Goal: Find specific page/section: Find specific page/section

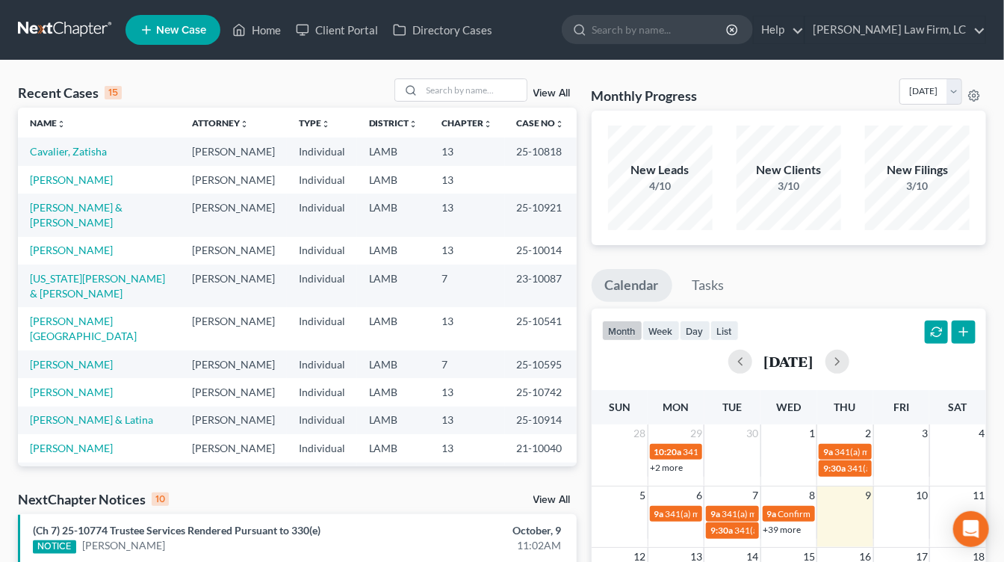
click at [455, 307] on td "7" at bounding box center [467, 285] width 75 height 43
click at [44, 27] on link at bounding box center [66, 29] width 96 height 27
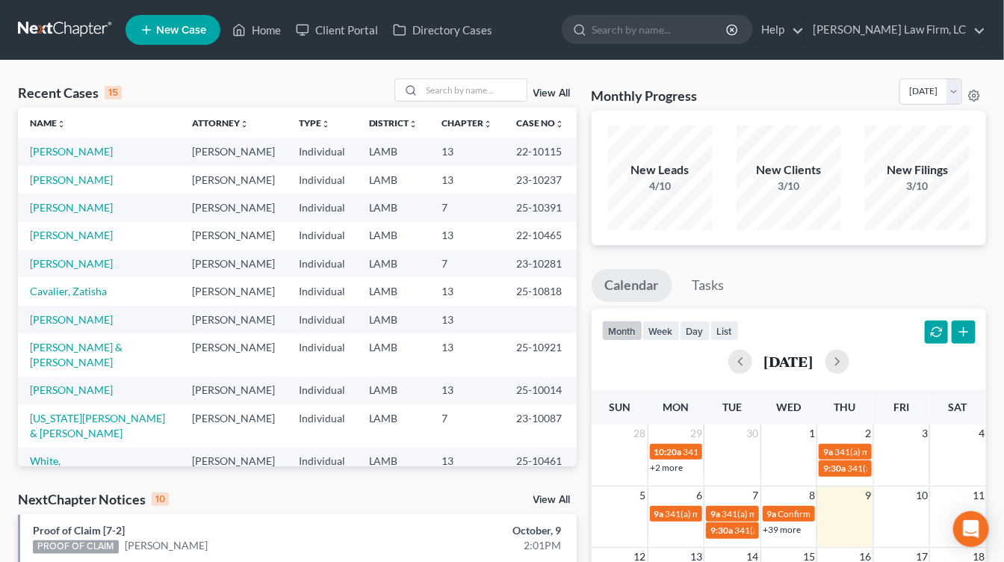
click at [542, 114] on th "Case No unfold_more expand_more expand_less" at bounding box center [541, 123] width 72 height 30
click at [458, 305] on td "13" at bounding box center [467, 291] width 75 height 28
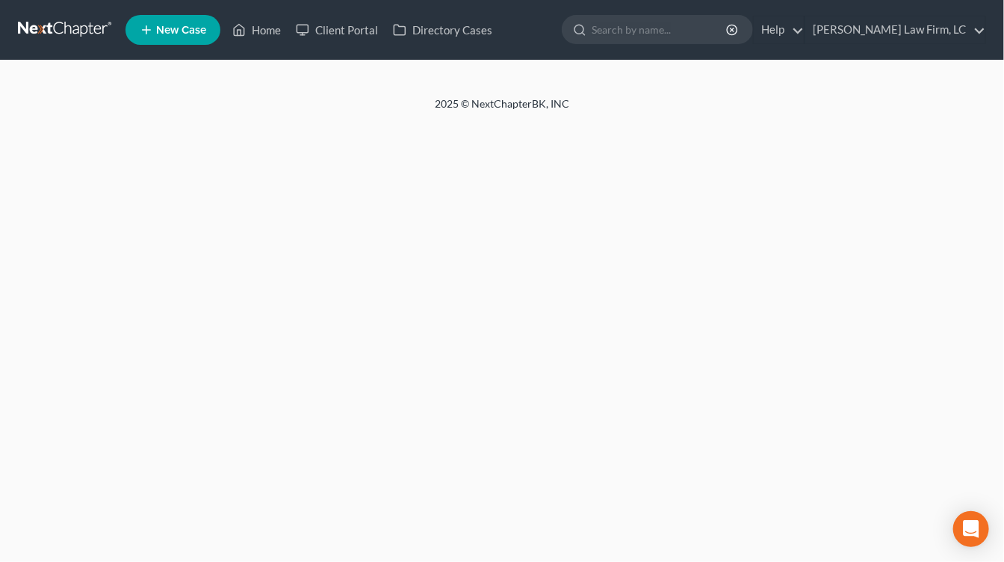
click at [84, 17] on link at bounding box center [66, 29] width 96 height 27
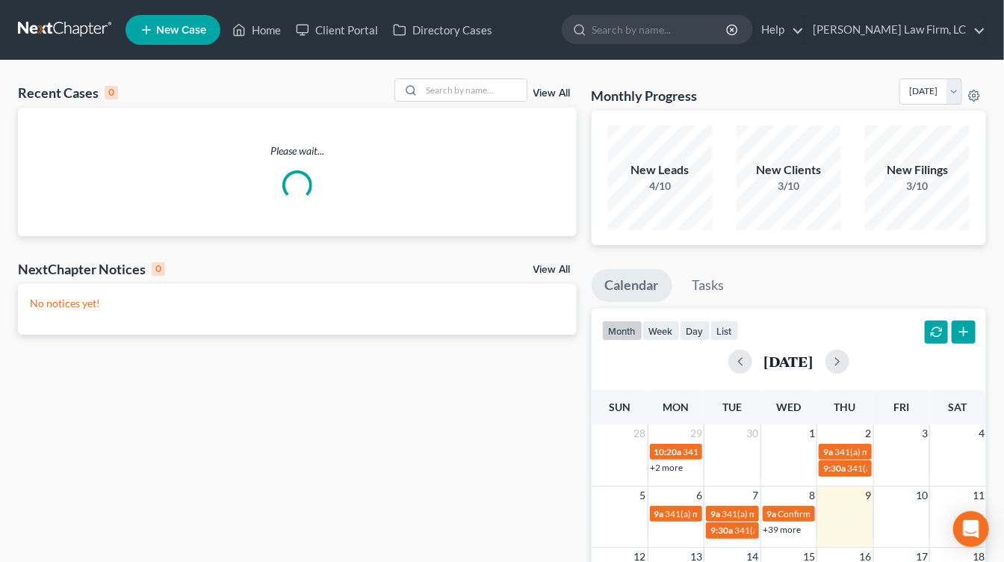
click at [220, 286] on div "No notices yet!" at bounding box center [297, 309] width 559 height 51
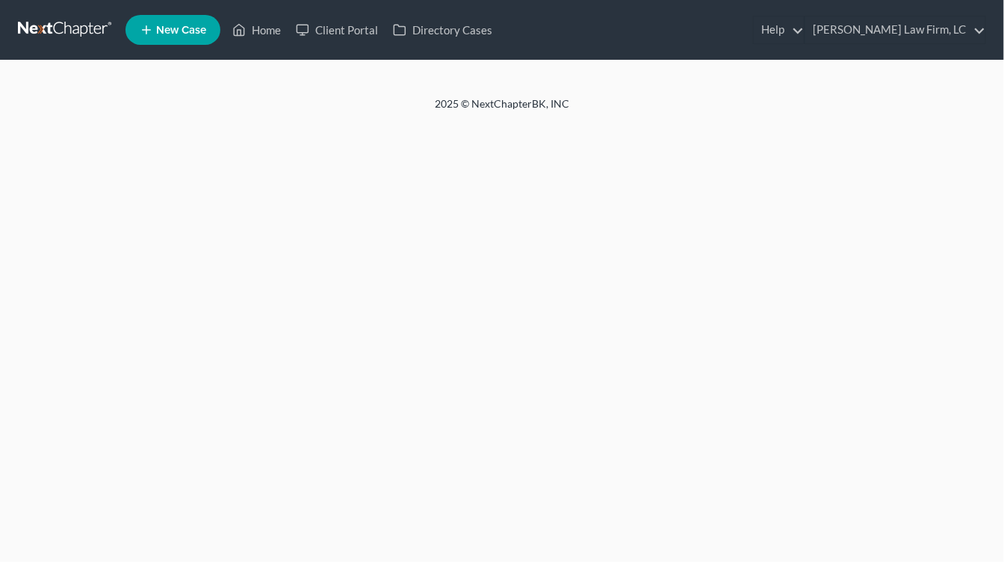
click at [92, 31] on link at bounding box center [66, 29] width 96 height 27
